Goal: Task Accomplishment & Management: Use online tool/utility

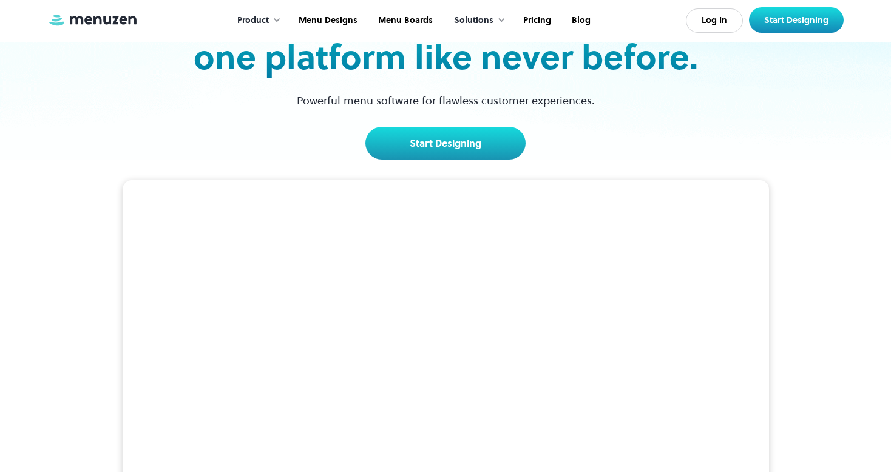
scroll to position [121, 0]
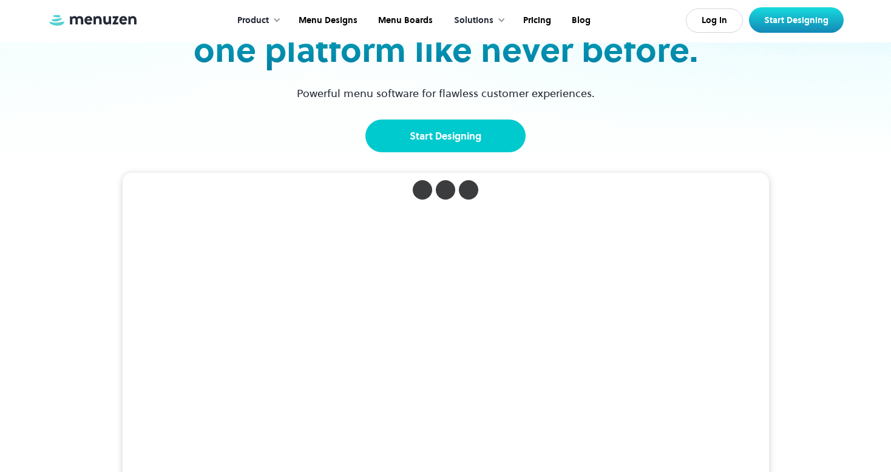
click at [446, 138] on link "Start Designing" at bounding box center [446, 136] width 160 height 33
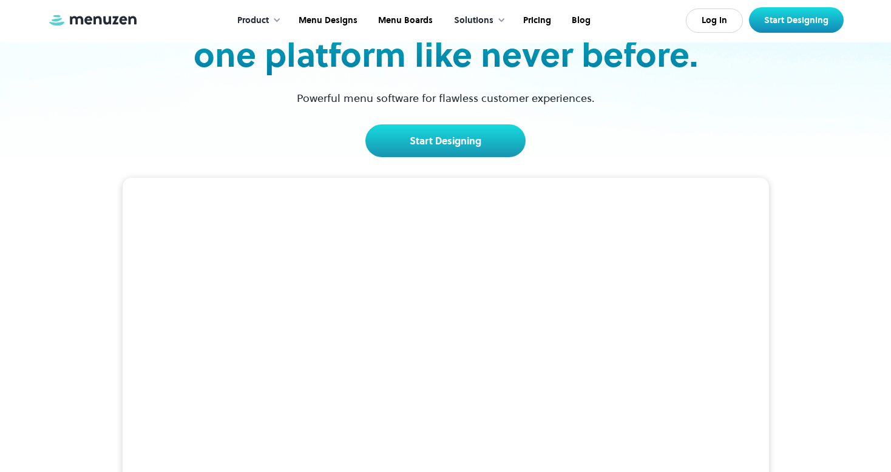
scroll to position [121, 0]
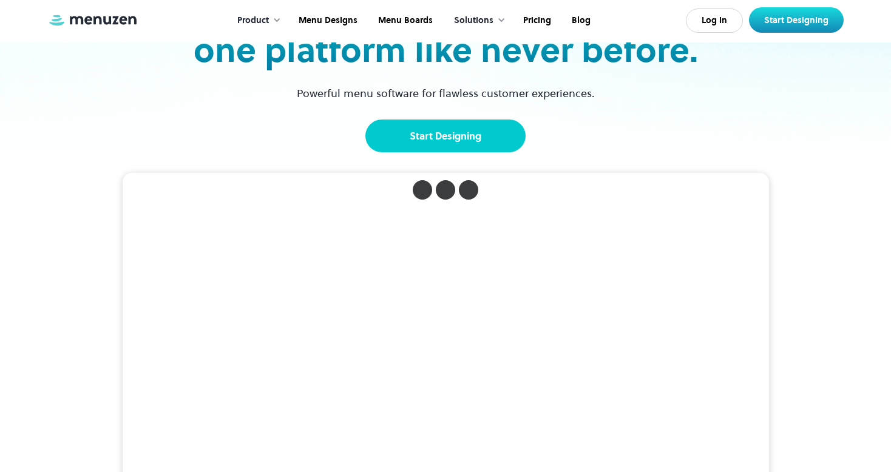
click at [456, 126] on link "Start Designing" at bounding box center [446, 136] width 160 height 33
